Goal: Task Accomplishment & Management: Use online tool/utility

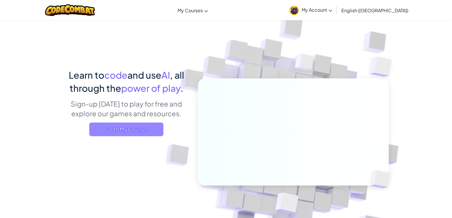
click at [139, 131] on span "Go to My Courses" at bounding box center [126, 130] width 74 height 14
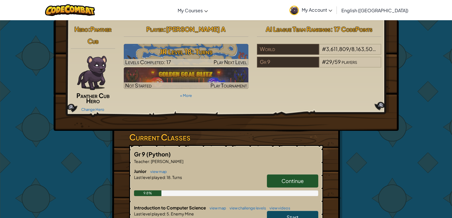
click at [286, 180] on span "Continue" at bounding box center [292, 181] width 22 height 7
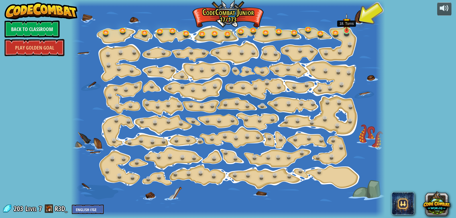
click at [345, 31] on img at bounding box center [347, 22] width 8 height 18
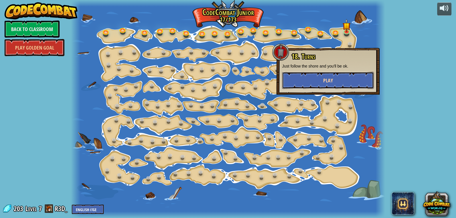
click at [333, 83] on button "Play" at bounding box center [328, 80] width 92 height 17
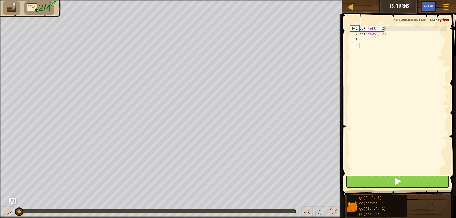
drag, startPoint x: 410, startPoint y: 181, endPoint x: 407, endPoint y: 180, distance: 3.8
click at [407, 181] on button at bounding box center [398, 181] width 104 height 13
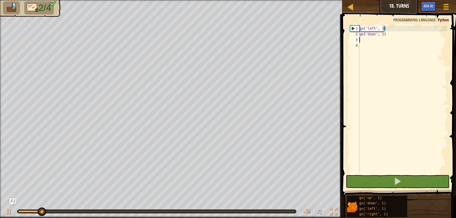
click at [361, 39] on div "go ( 'left' , 2 ) go ( 'down' , 2 )" at bounding box center [402, 106] width 89 height 160
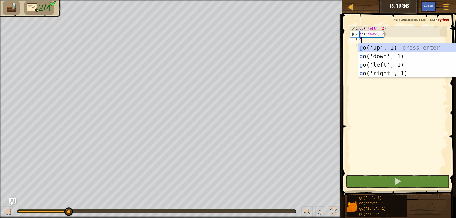
scroll to position [3, 0]
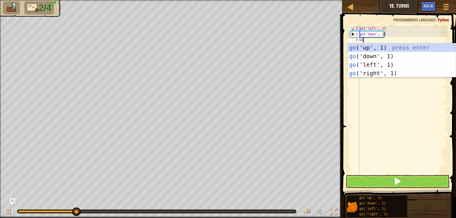
type textarea "GOR"
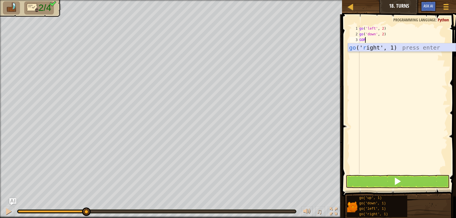
click at [357, 48] on div "go (' r ight', 1) press enter" at bounding box center [402, 56] width 108 height 26
click at [385, 40] on div "go ( 'left' , 2 ) go ( 'down' , 2 ) go ( 'right' , 1 )" at bounding box center [402, 106] width 89 height 160
type textarea "go('right', 4)"
type textarea "GO UP"
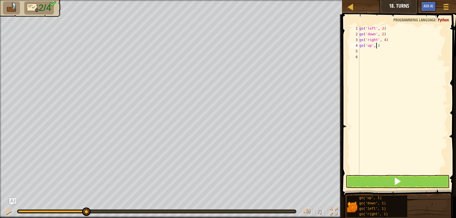
type textarea "go('up', 3)"
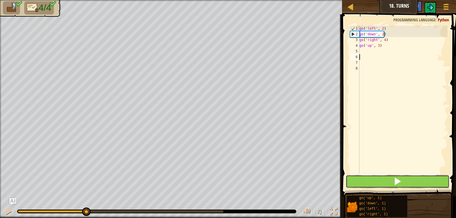
click at [375, 179] on button at bounding box center [398, 181] width 104 height 13
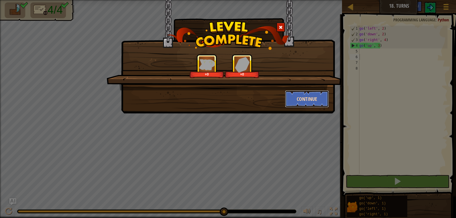
click at [312, 99] on button "Continue" at bounding box center [307, 98] width 44 height 17
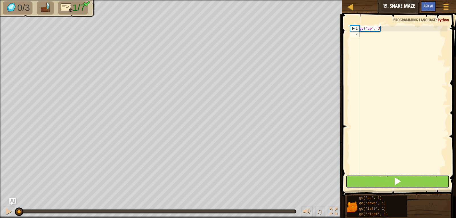
click at [392, 182] on button at bounding box center [398, 181] width 104 height 13
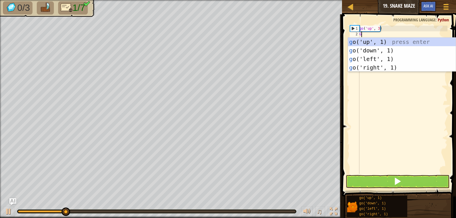
scroll to position [3, 0]
type textarea "GO"
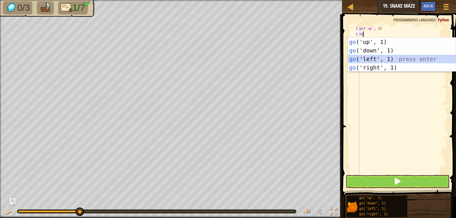
click at [384, 63] on div "go ('up', 1) press enter go ('down', 1) press enter go ('left', 1) press enter …" at bounding box center [402, 63] width 108 height 51
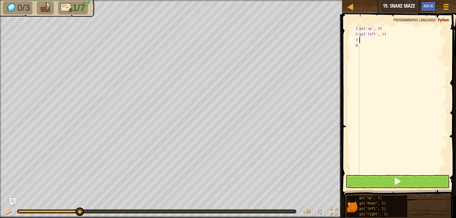
click at [375, 33] on div "go ( 'up' , 3 ) go ( 'left' , 1 )" at bounding box center [402, 106] width 89 height 160
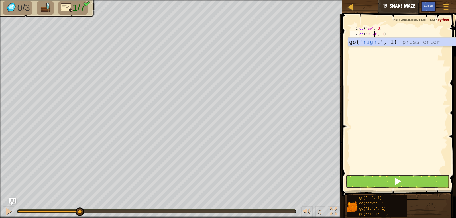
scroll to position [3, 1]
click at [397, 42] on div "go( 'right ', 1) press enter" at bounding box center [402, 51] width 108 height 26
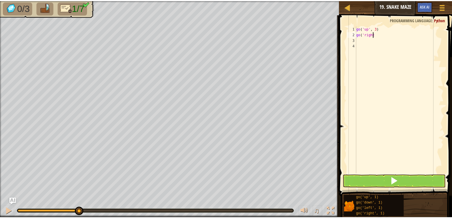
scroll to position [3, 1]
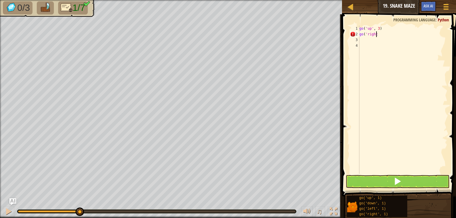
type textarea "go('right"
click at [10, 9] on img at bounding box center [11, 7] width 12 height 10
click at [17, 7] on li "0/3" at bounding box center [18, 7] width 30 height 13
click at [45, 11] on img at bounding box center [45, 8] width 12 height 10
click at [389, 6] on div "Map Junior 19. Snake Maze Game Menu Ask AI" at bounding box center [399, 7] width 114 height 14
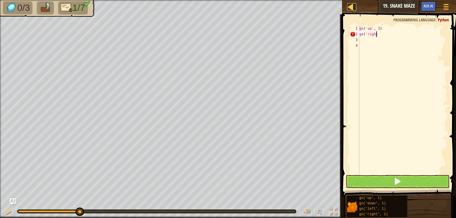
click at [347, 7] on div at bounding box center [350, 6] width 7 height 7
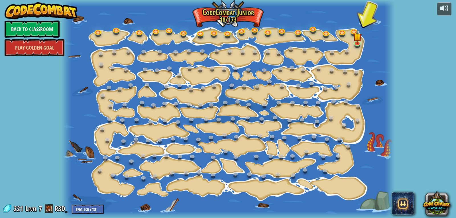
click at [44, 53] on link "Play Golden Goal" at bounding box center [35, 47] width 60 height 17
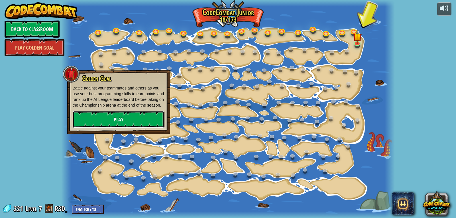
click at [112, 123] on link "Play" at bounding box center [119, 119] width 92 height 17
click at [110, 121] on link "Play" at bounding box center [119, 119] width 92 height 17
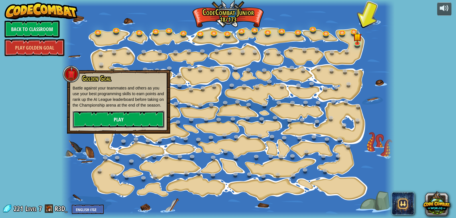
click at [110, 121] on link "Play" at bounding box center [119, 119] width 92 height 17
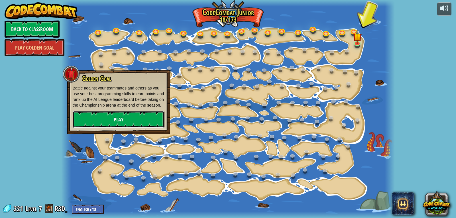
click at [110, 121] on link "Play" at bounding box center [119, 119] width 92 height 17
click at [109, 122] on link "Play" at bounding box center [119, 119] width 92 height 17
click at [108, 123] on link "Play" at bounding box center [119, 119] width 92 height 17
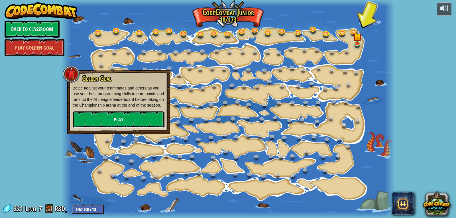
click at [108, 123] on link "Play" at bounding box center [119, 119] width 92 height 17
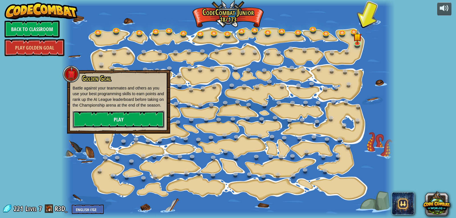
click at [108, 123] on link "Play" at bounding box center [119, 119] width 92 height 17
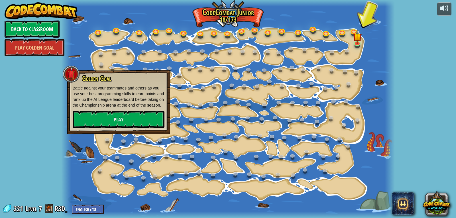
click at [15, 31] on link "Back to Classroom" at bounding box center [32, 29] width 55 height 17
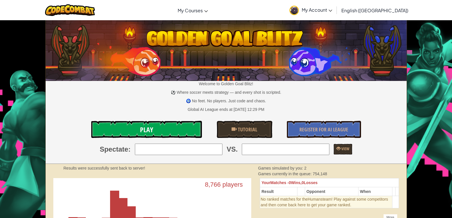
click at [184, 132] on link "Play" at bounding box center [146, 129] width 111 height 17
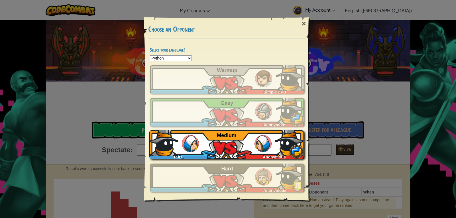
click at [260, 156] on div "Anonymous" at bounding box center [273, 156] width 62 height 6
